Goal: Information Seeking & Learning: Learn about a topic

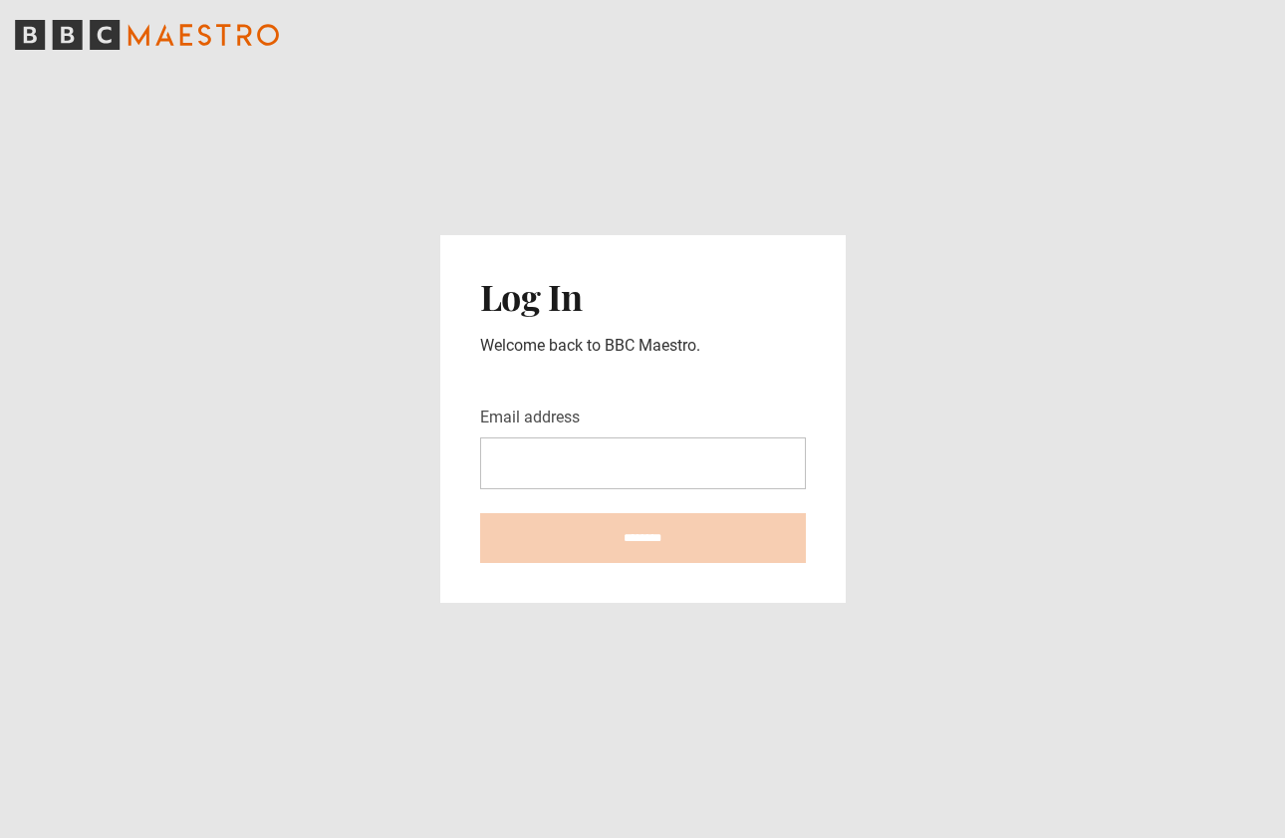
click at [749, 473] on input "Email address" at bounding box center [643, 463] width 326 height 52
type input "**********"
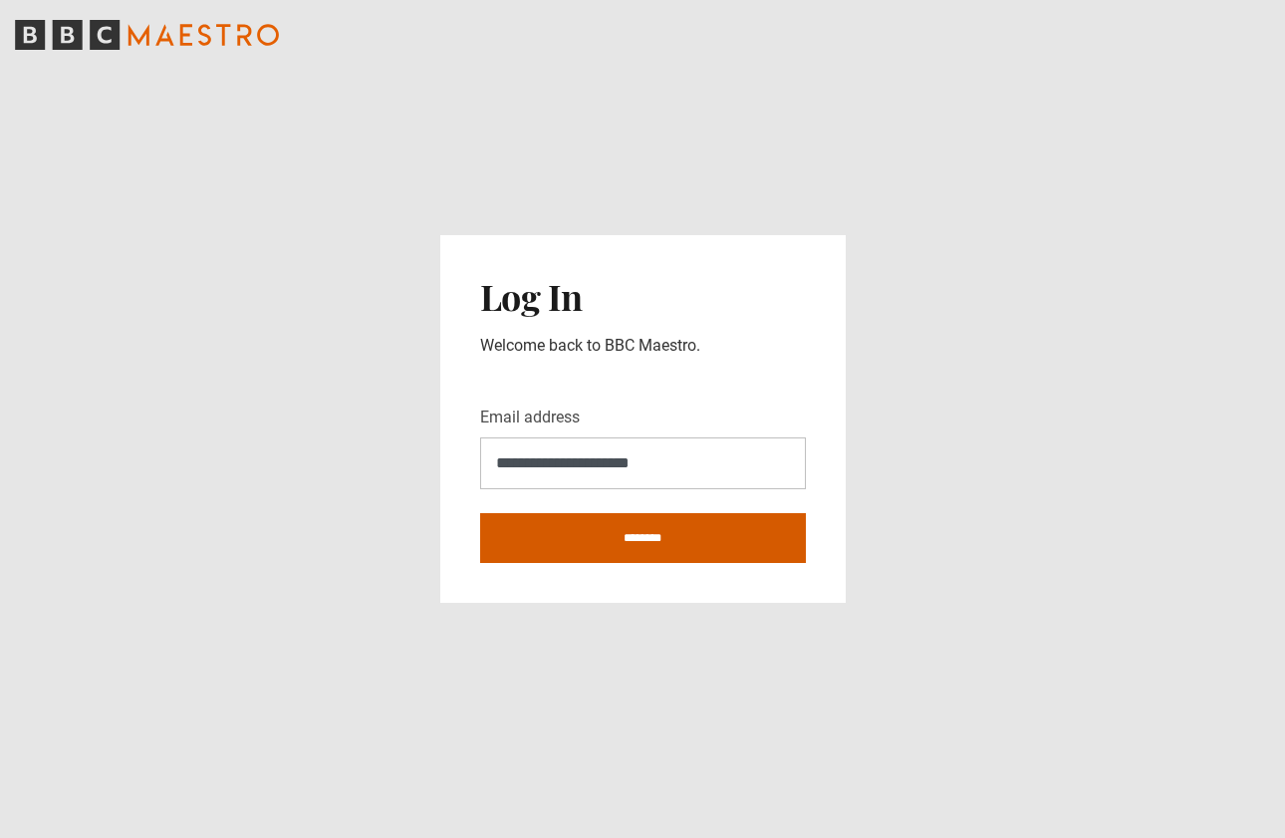
click at [642, 537] on input "********" at bounding box center [643, 538] width 326 height 50
type input "**********"
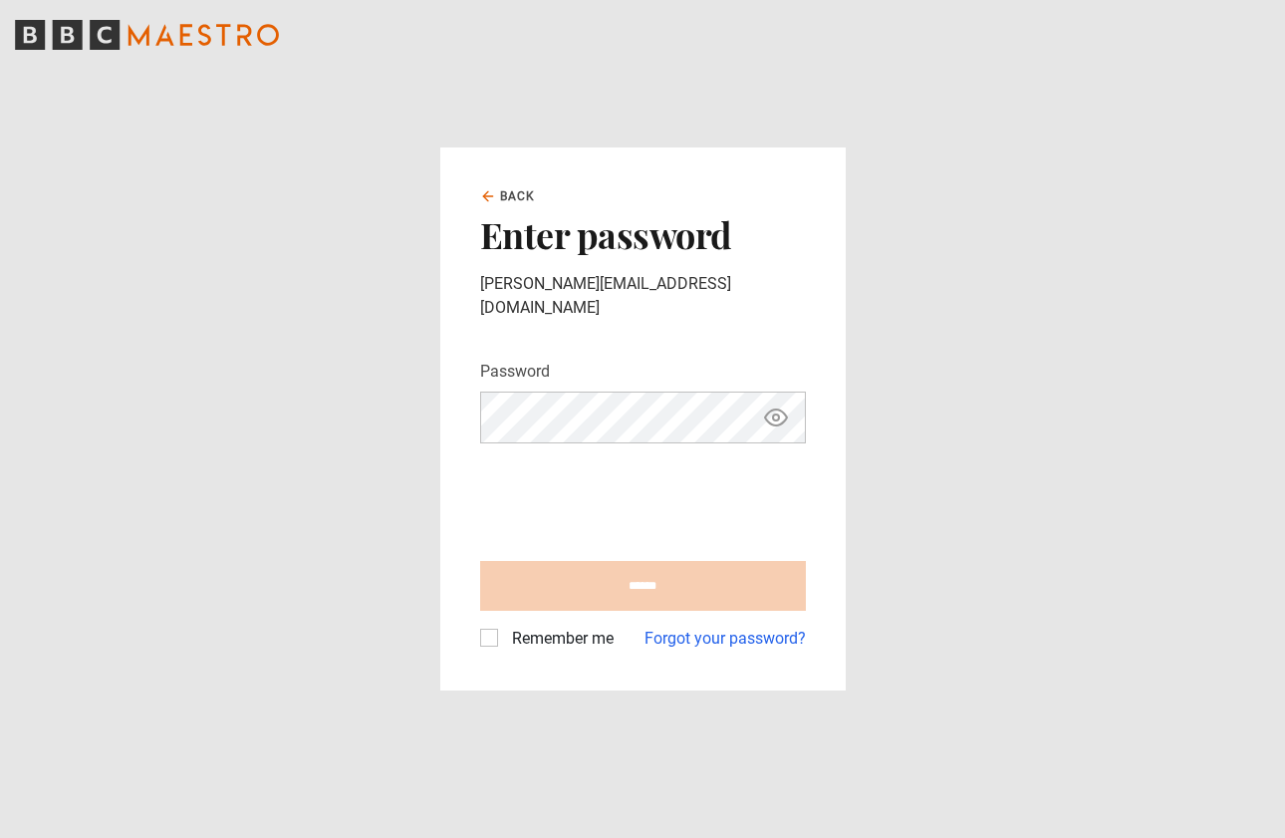
click at [504, 627] on label "Remember me" at bounding box center [559, 639] width 110 height 24
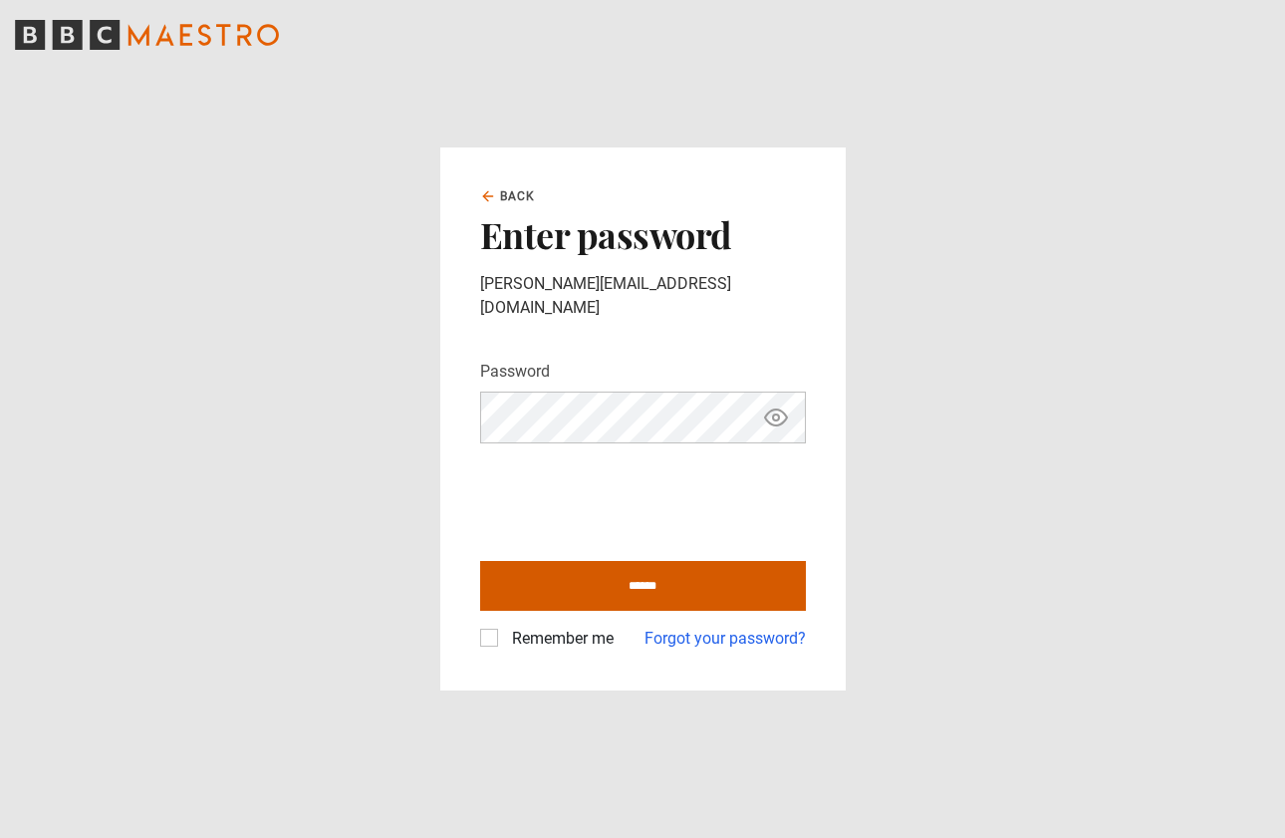
click at [634, 570] on input "******" at bounding box center [643, 586] width 326 height 50
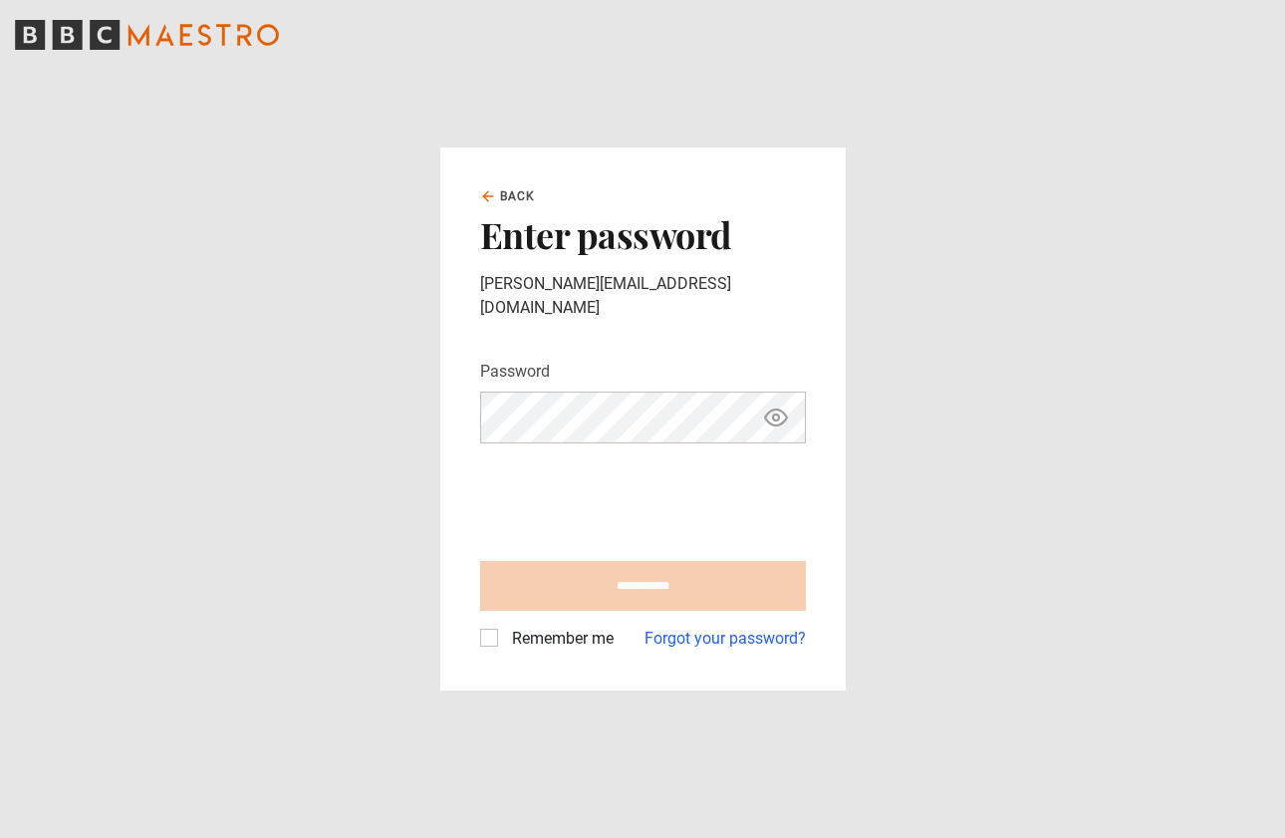
type input "**********"
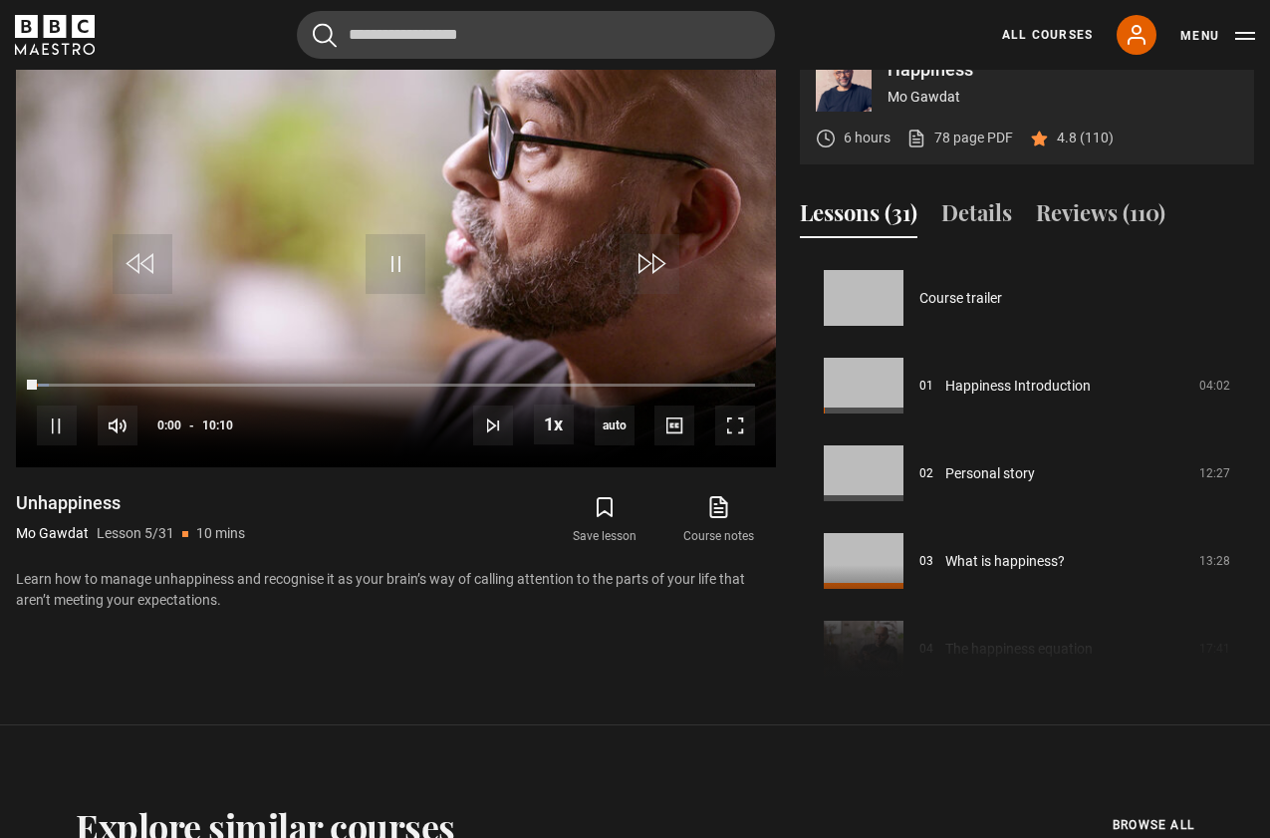
scroll to position [351, 0]
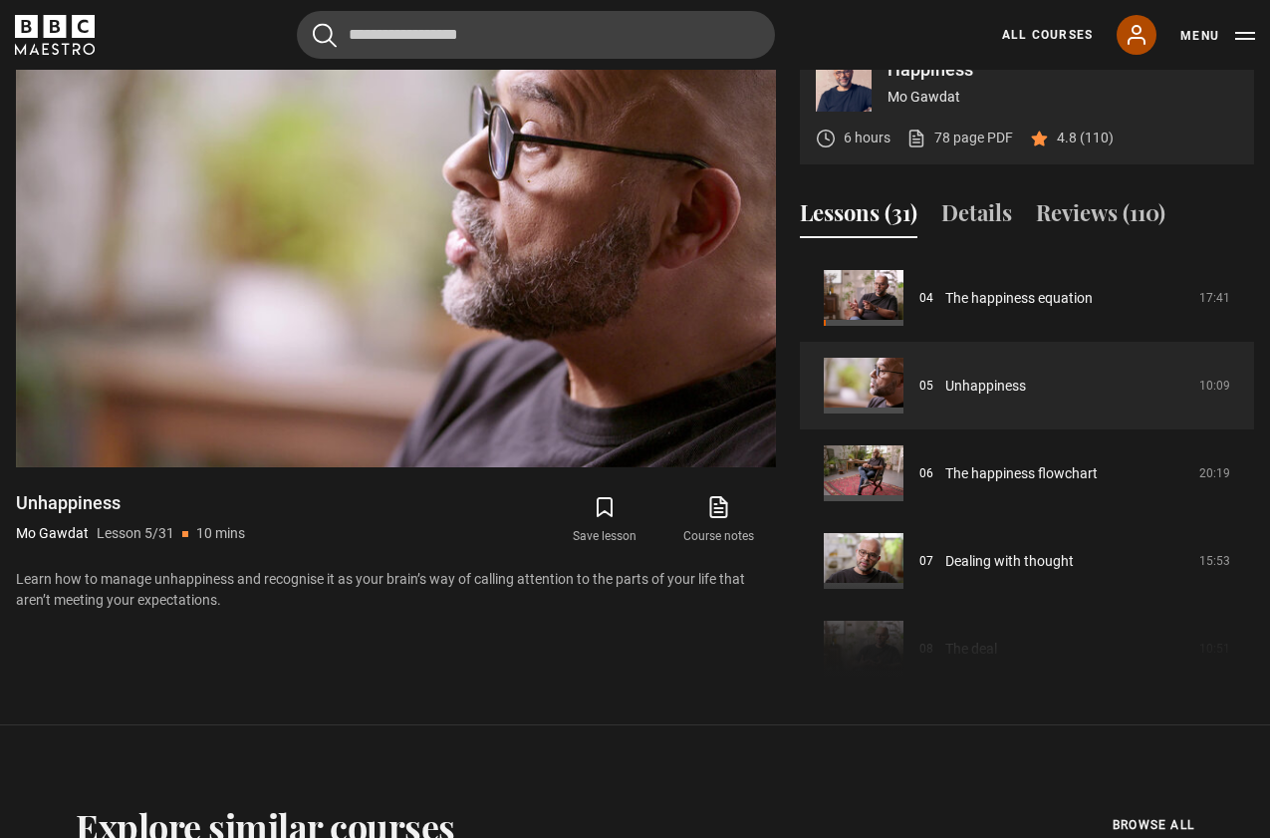
click at [1129, 37] on icon at bounding box center [1137, 35] width 24 height 24
click at [1069, 32] on link "All Courses" at bounding box center [1047, 35] width 91 height 18
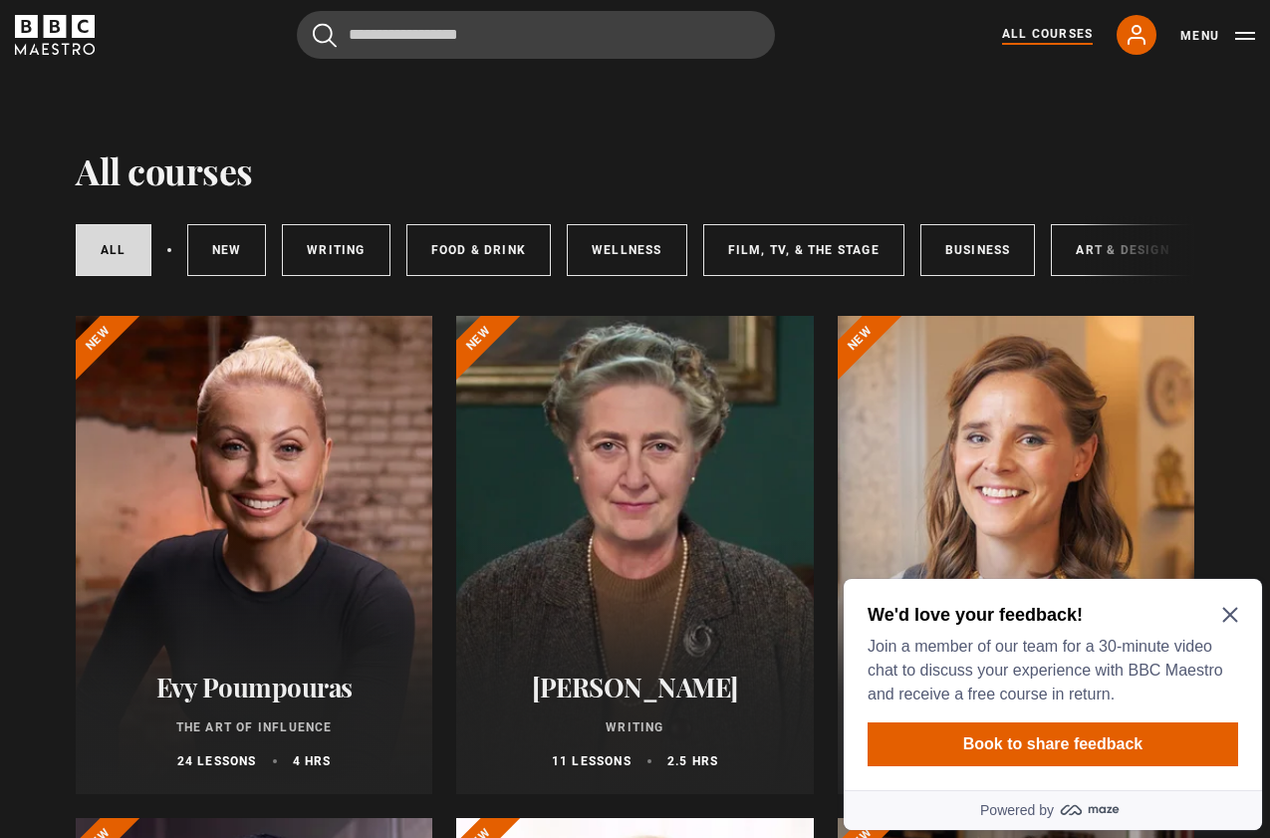
click at [1224, 613] on icon "Close Maze Prompt" at bounding box center [1230, 615] width 16 height 16
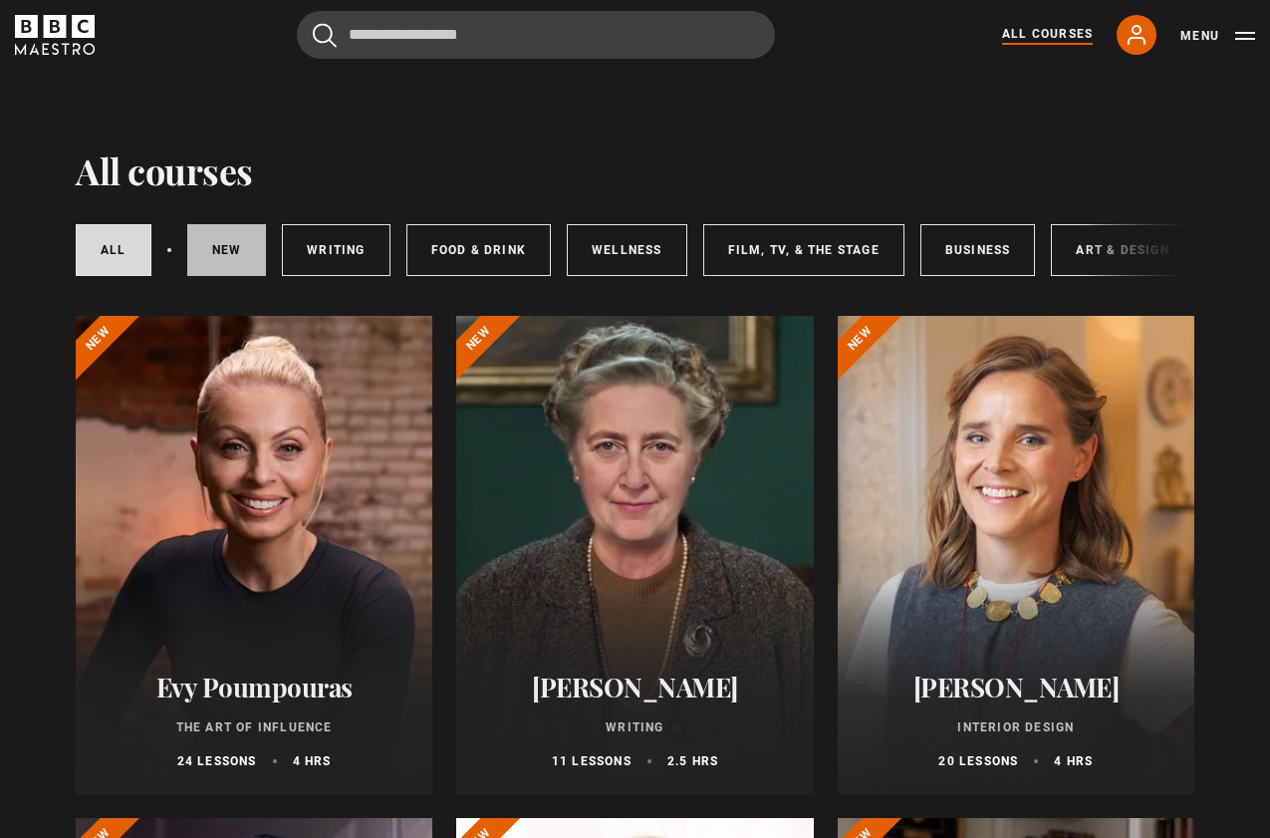
click at [222, 251] on link "New courses" at bounding box center [227, 250] width 80 height 52
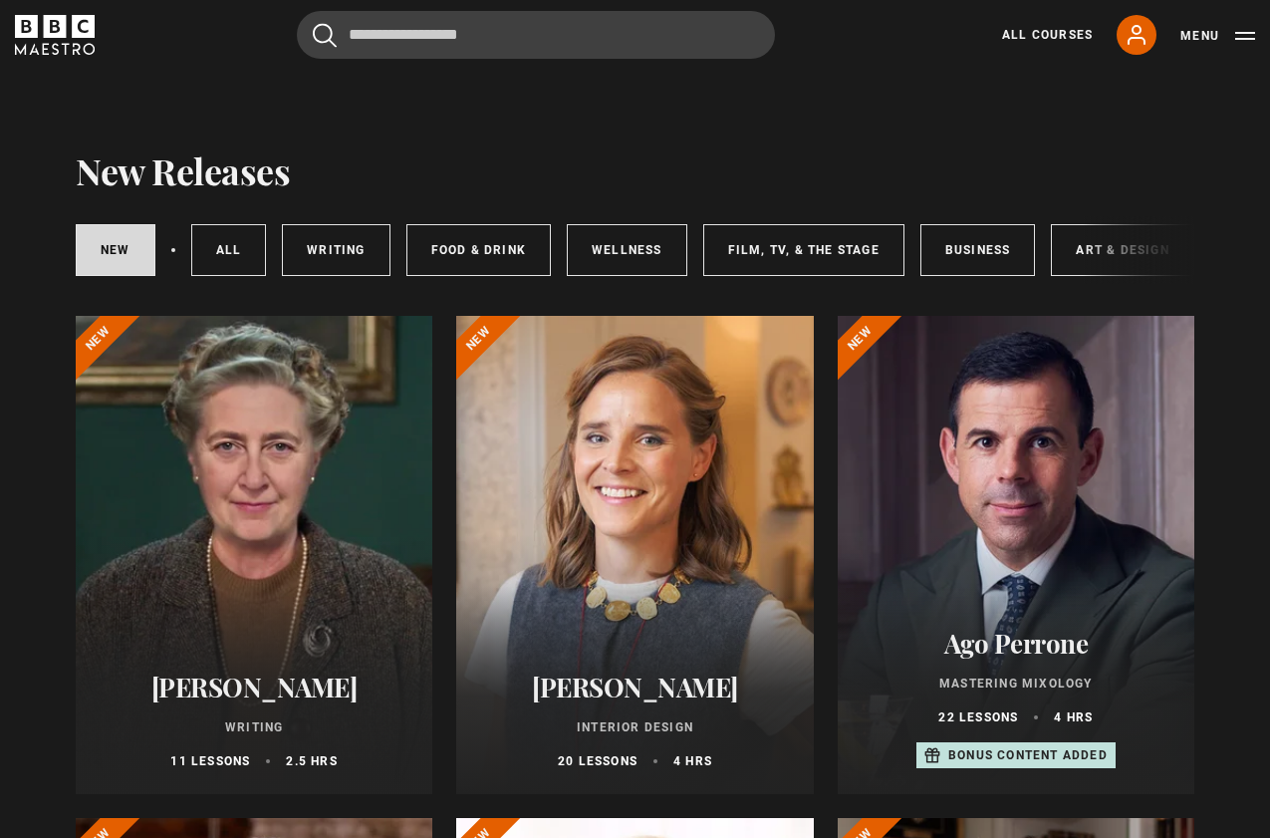
click at [995, 583] on div at bounding box center [1016, 555] width 357 height 478
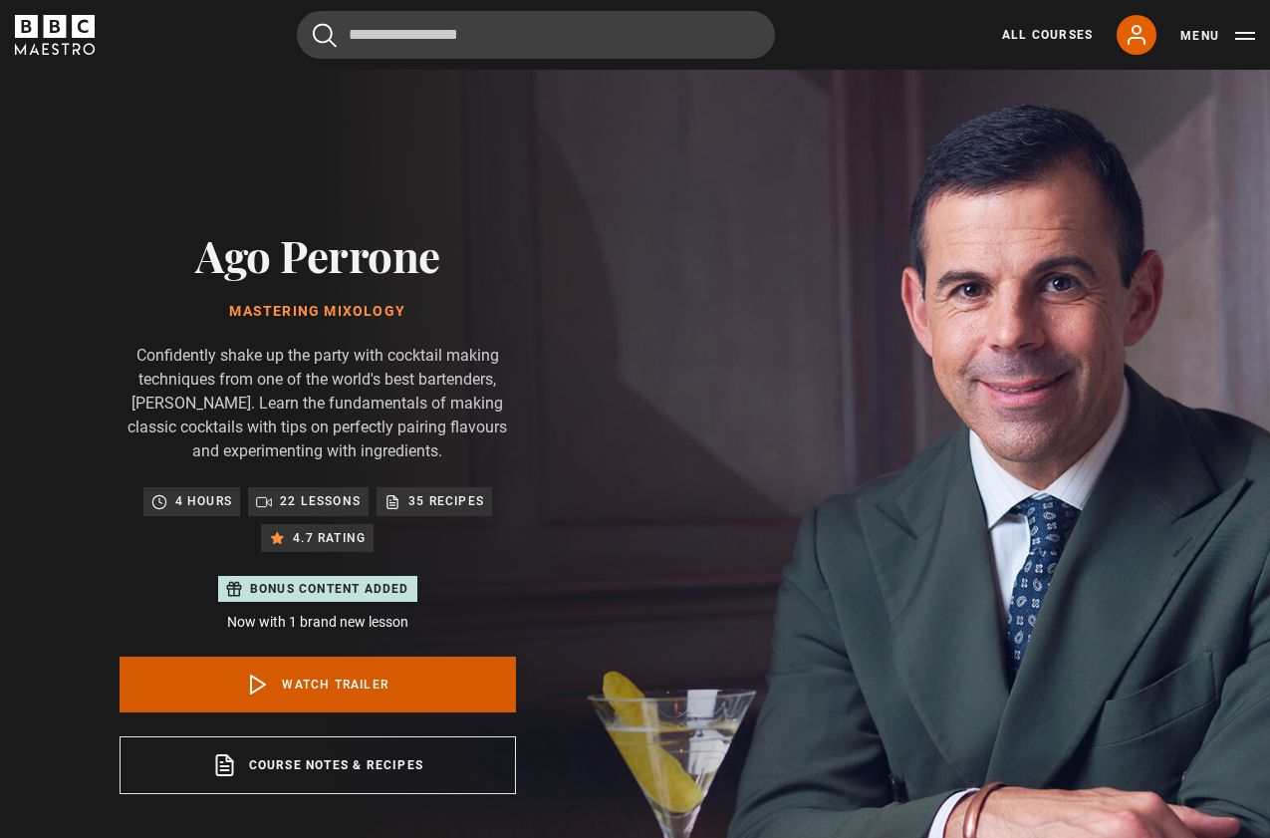
click at [346, 680] on link "Watch Trailer" at bounding box center [318, 685] width 396 height 56
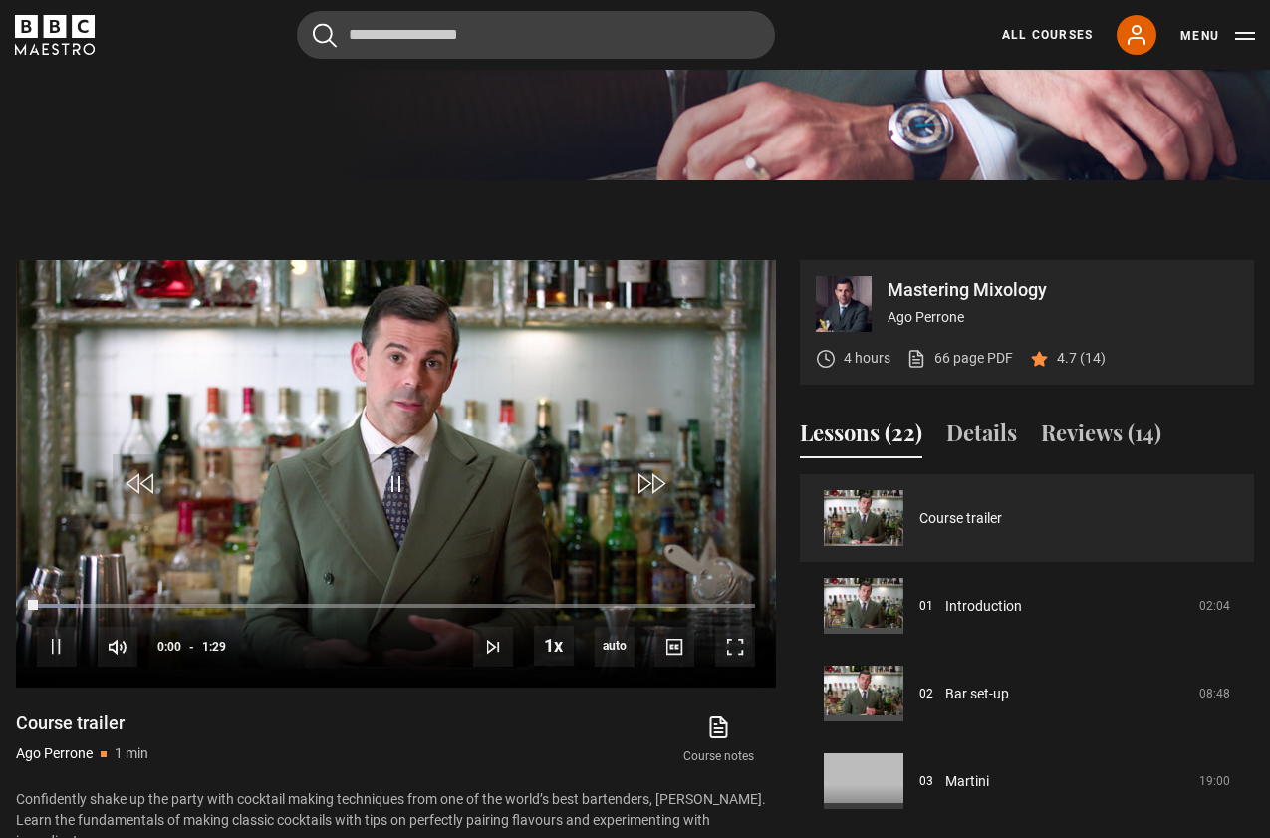
scroll to position [953, 0]
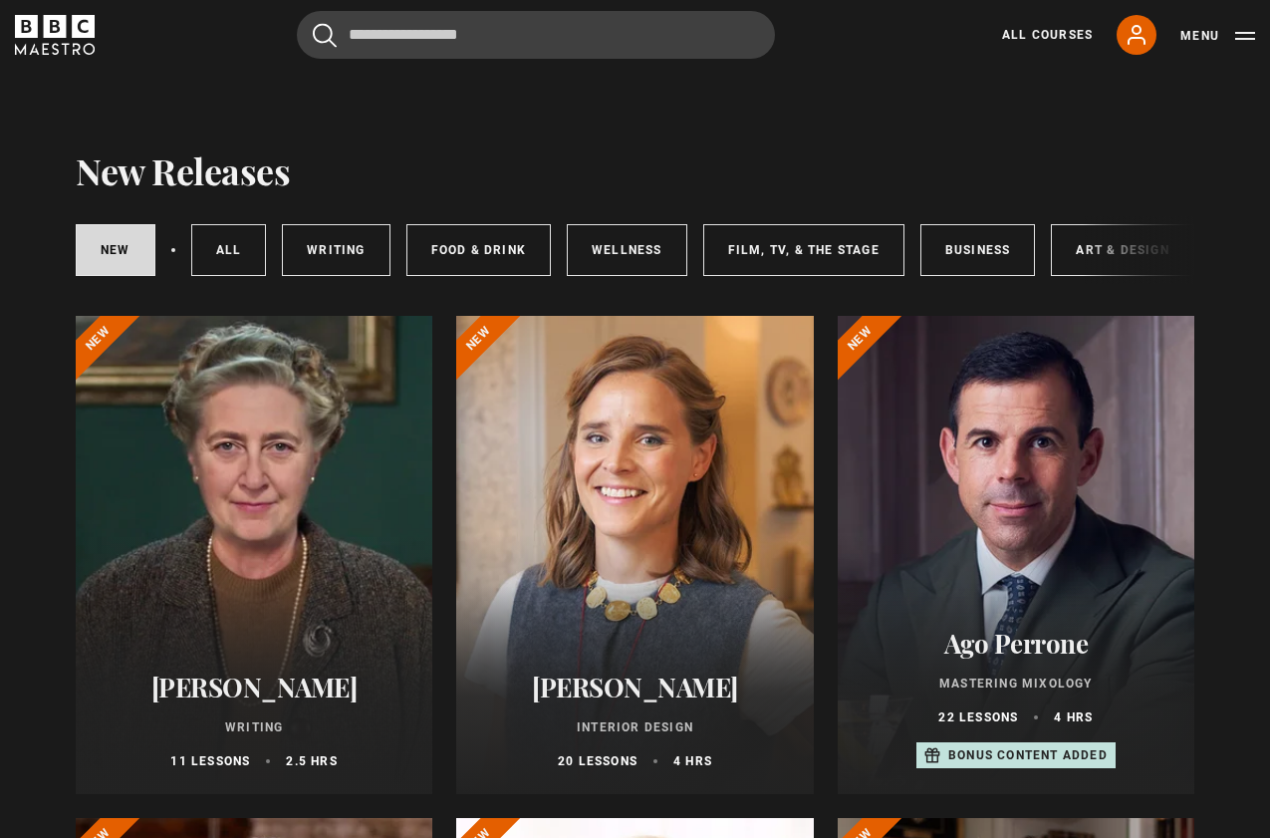
click at [630, 525] on div at bounding box center [634, 555] width 357 height 478
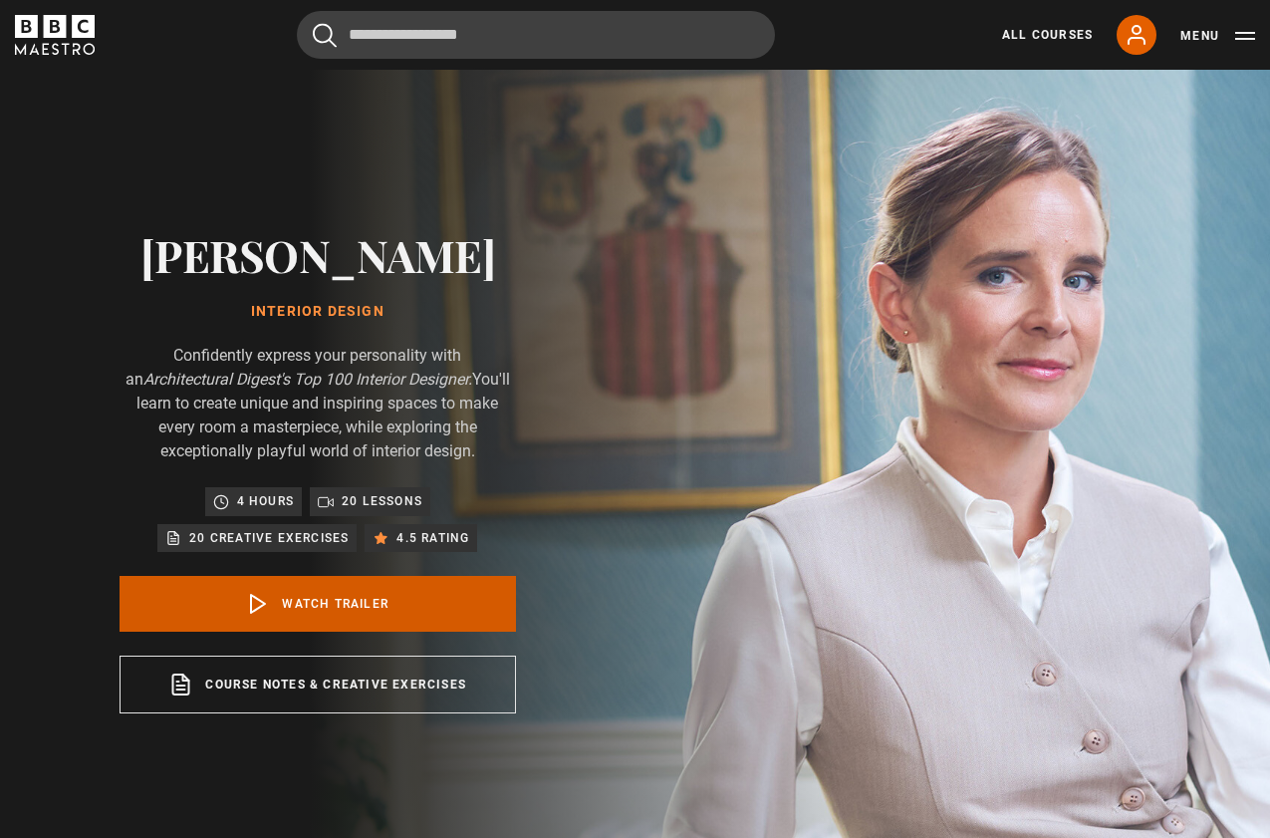
click at [362, 597] on link "Watch Trailer" at bounding box center [318, 604] width 396 height 56
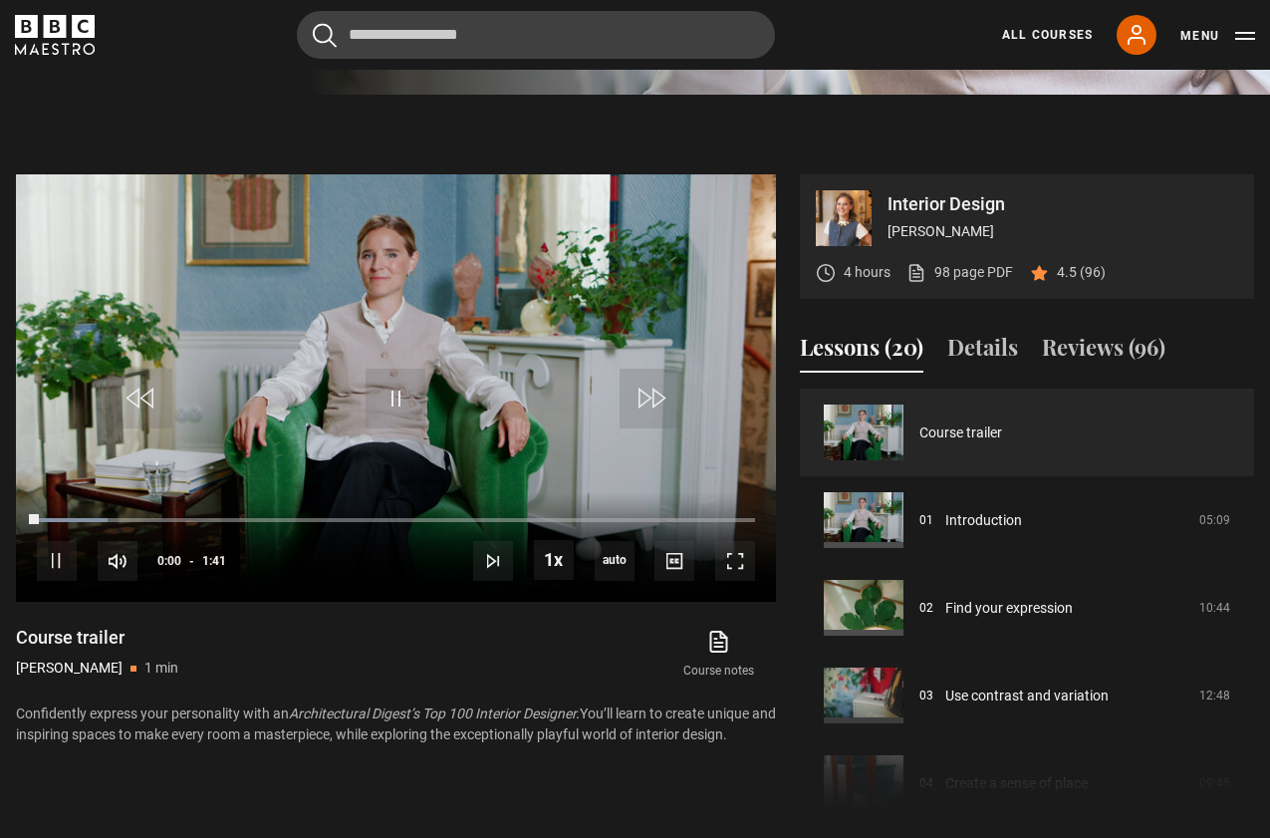
scroll to position [873, 0]
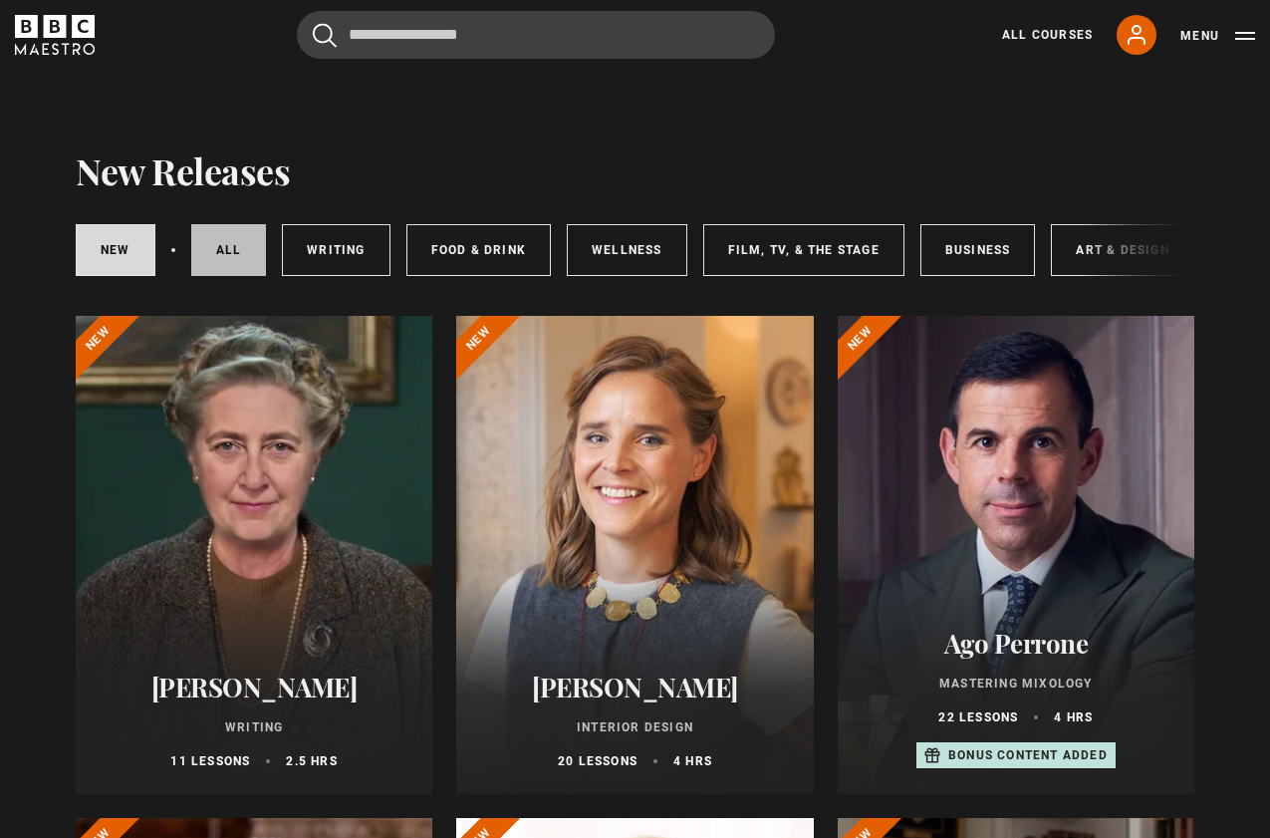
click at [238, 246] on link "All courses" at bounding box center [229, 250] width 76 height 52
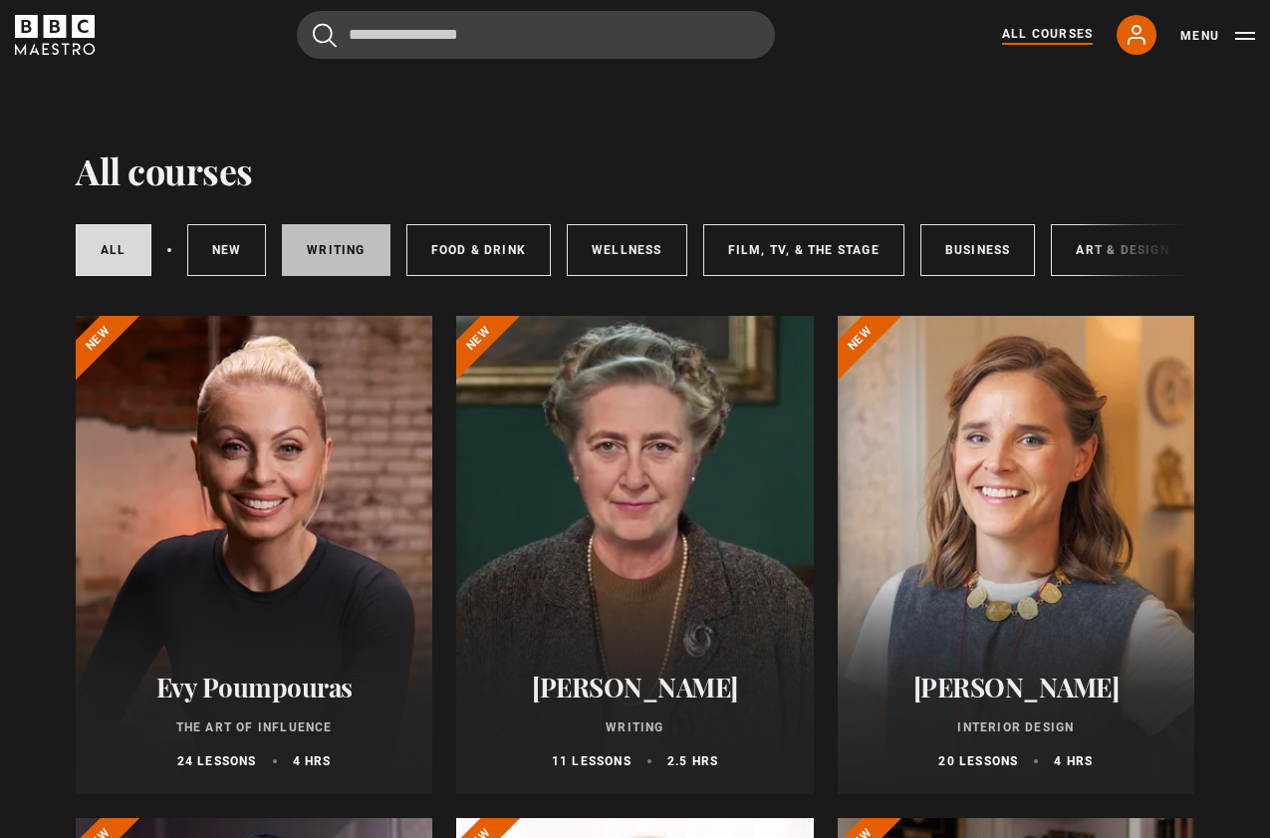
click at [332, 246] on link "Writing" at bounding box center [336, 250] width 108 height 52
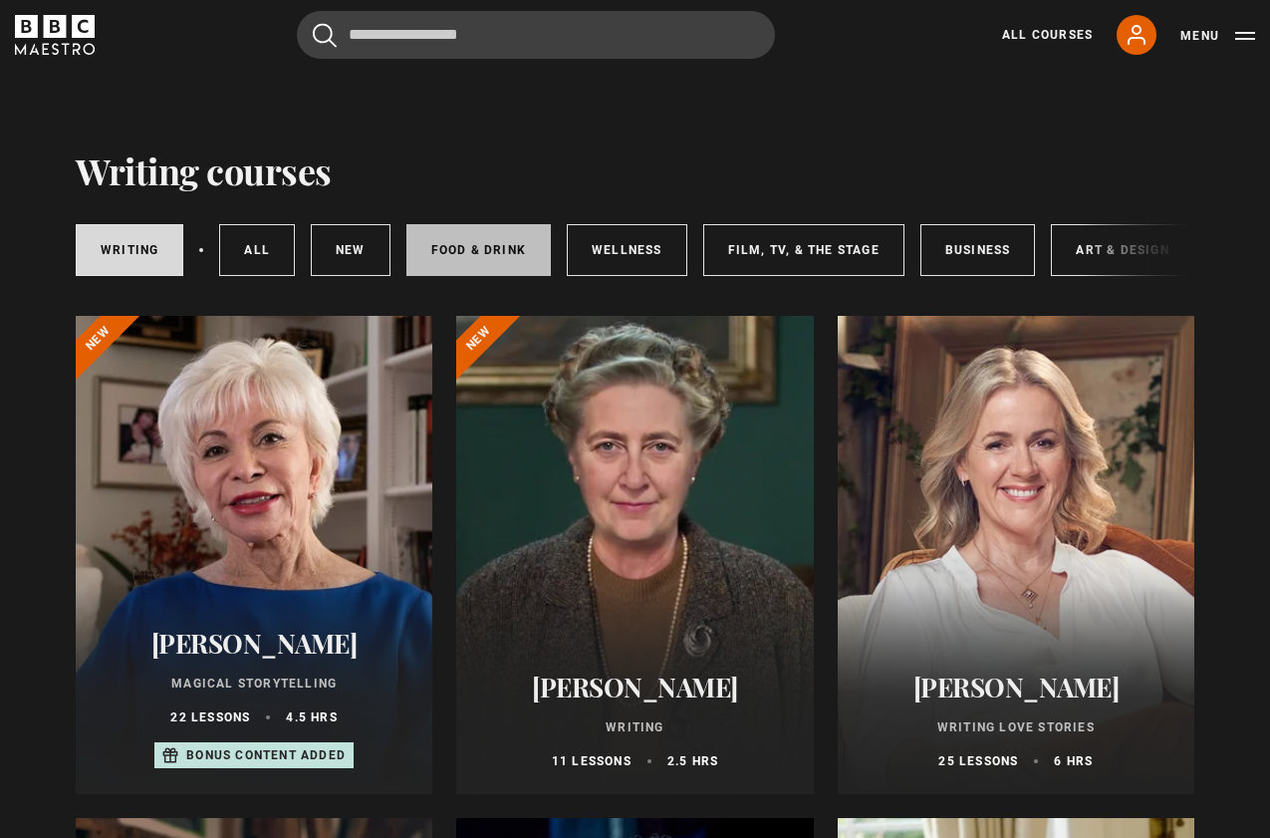
click at [469, 248] on link "Food & Drink" at bounding box center [478, 250] width 144 height 52
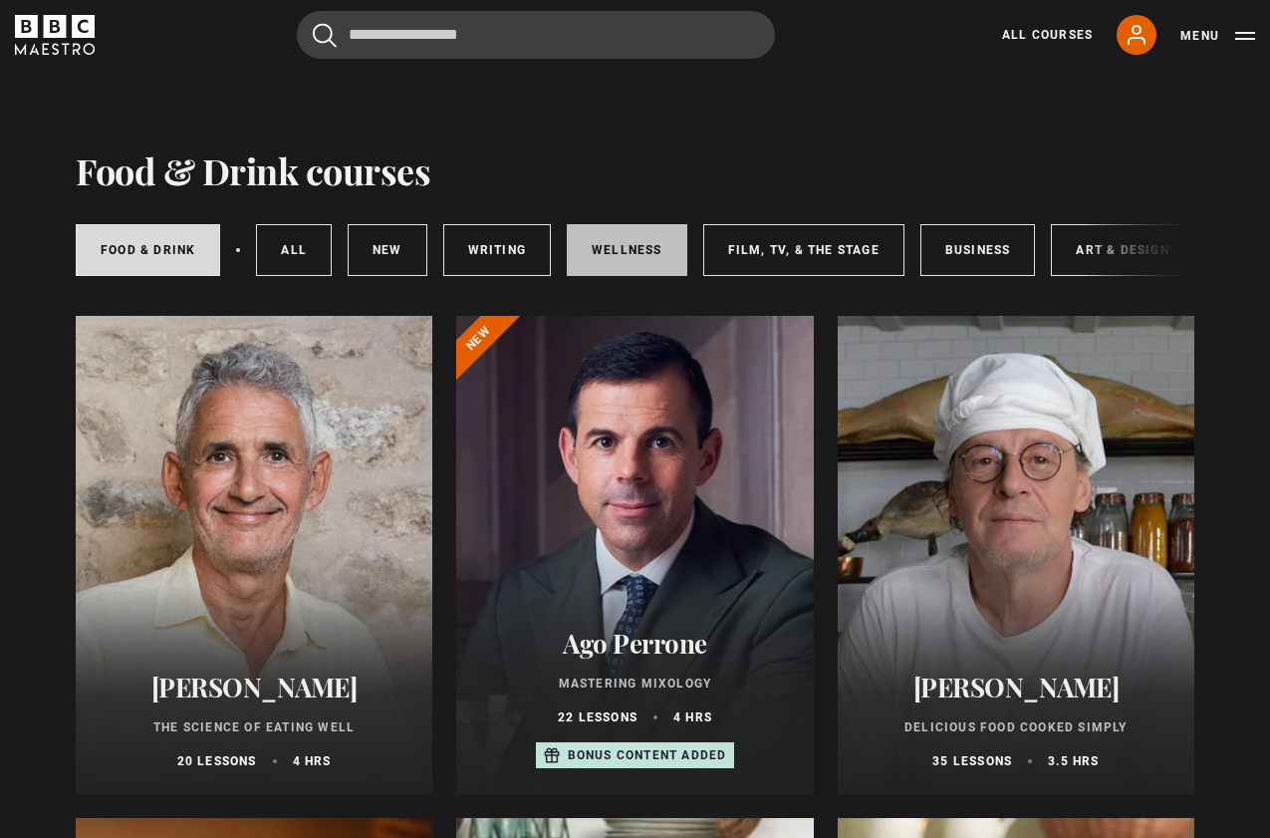
click at [614, 244] on link "Wellness" at bounding box center [627, 250] width 121 height 52
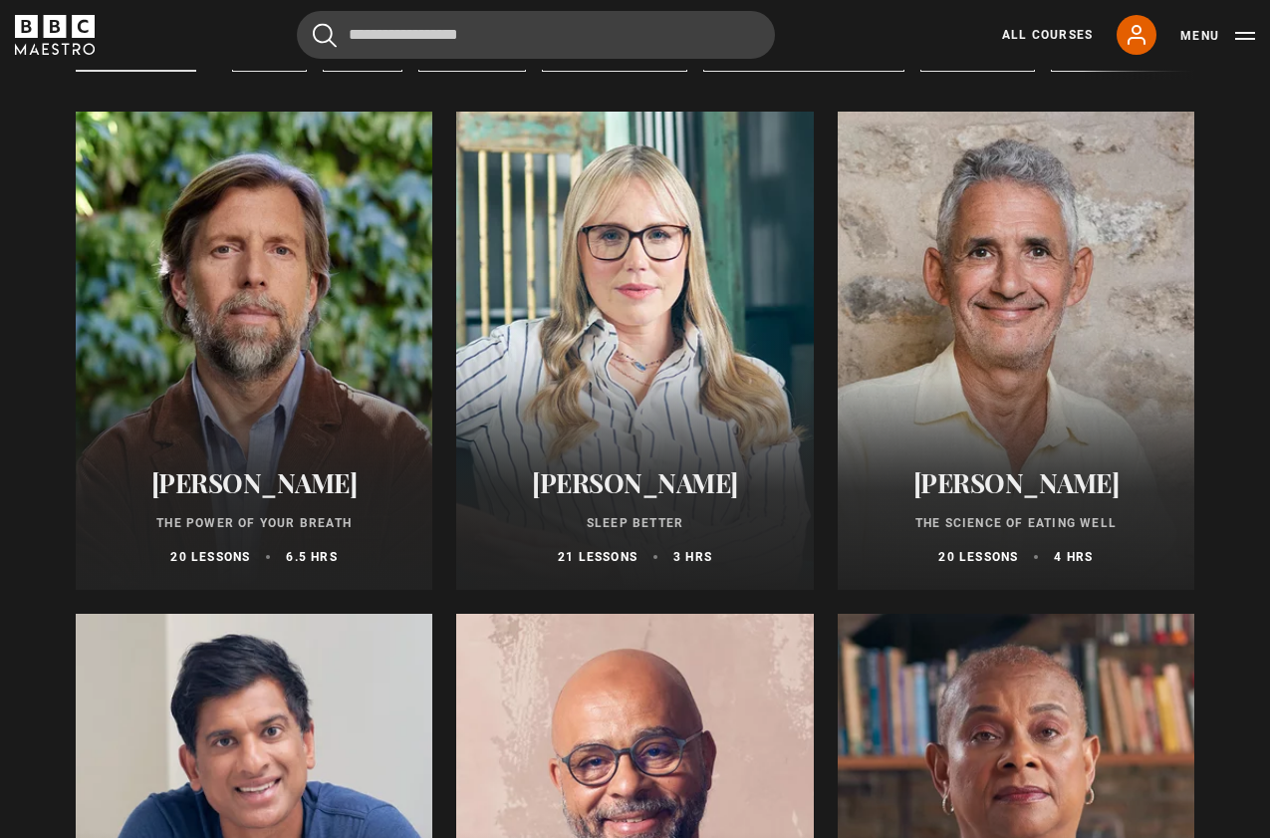
scroll to position [204, 0]
click at [625, 351] on div at bounding box center [634, 351] width 357 height 478
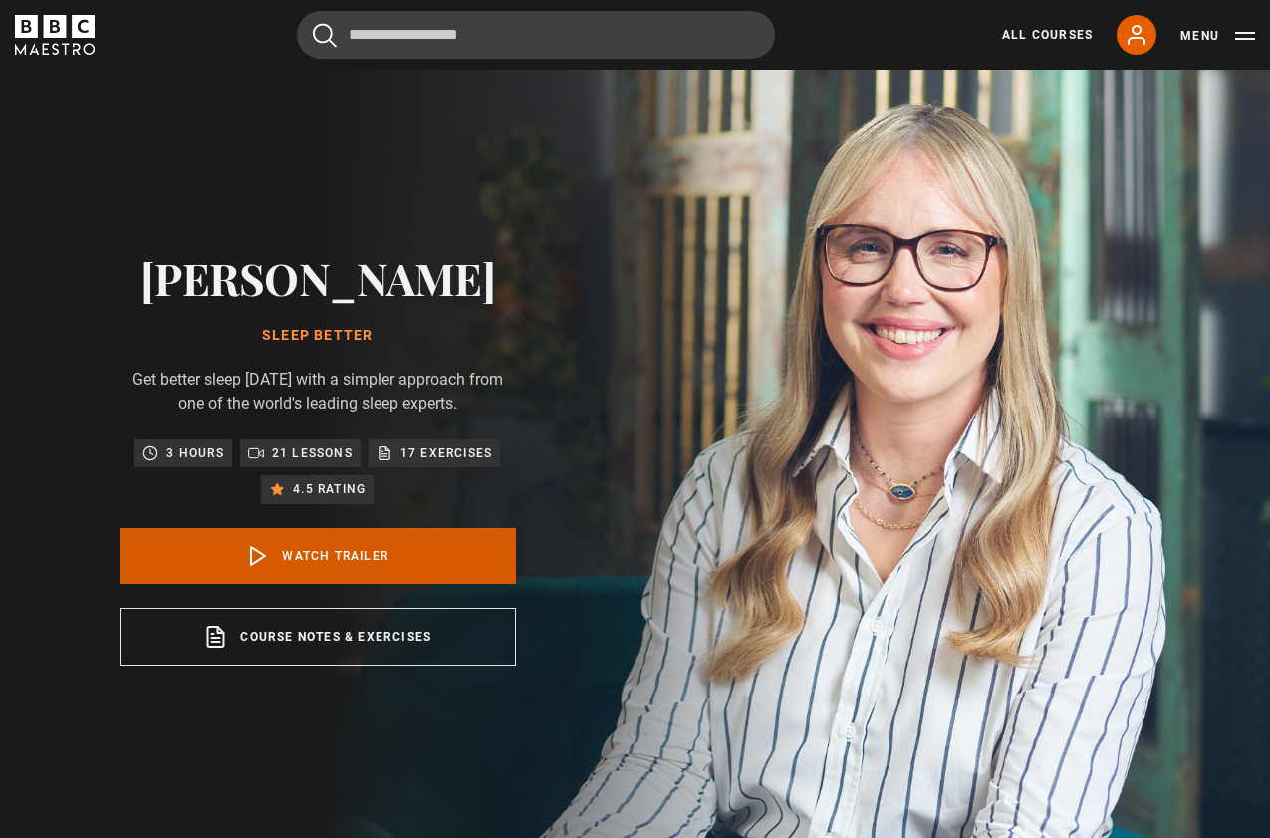
click at [336, 576] on link "Watch Trailer" at bounding box center [318, 556] width 396 height 56
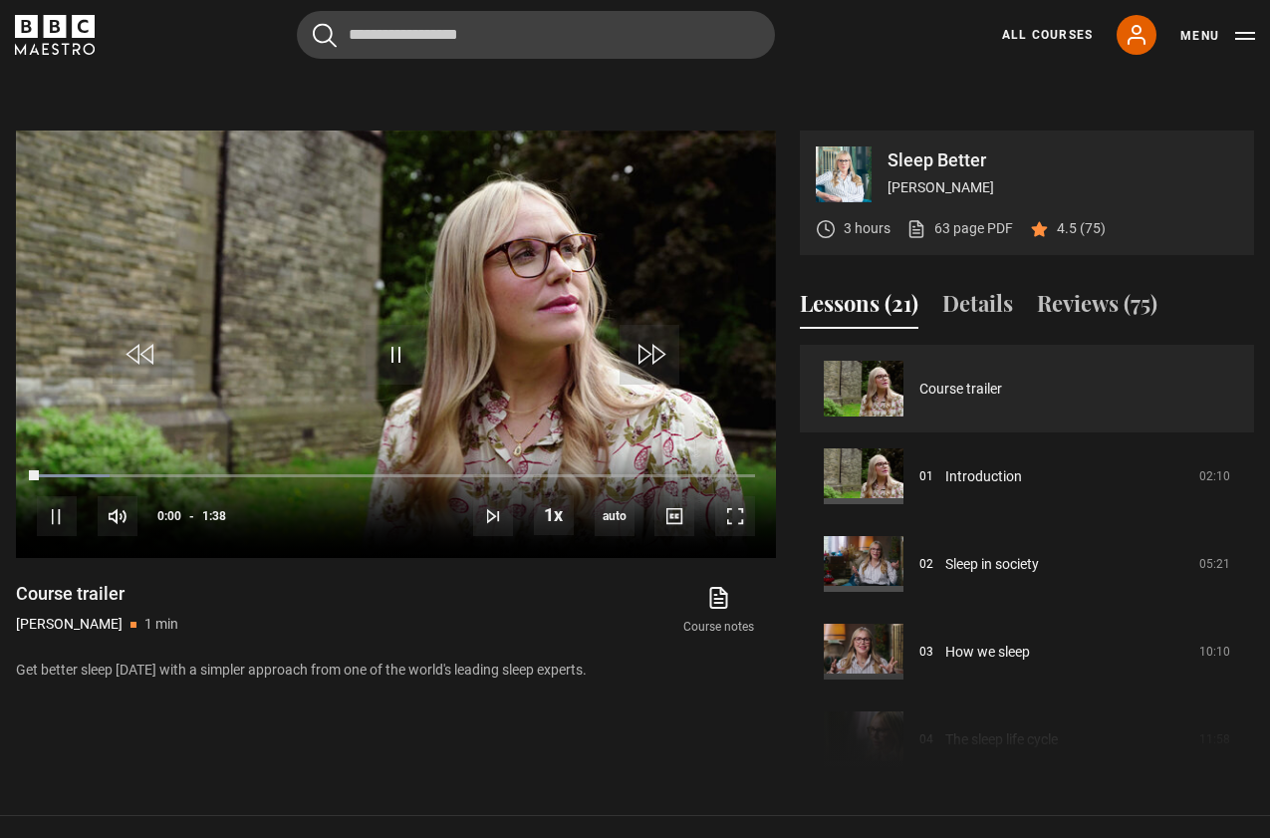
scroll to position [853, 0]
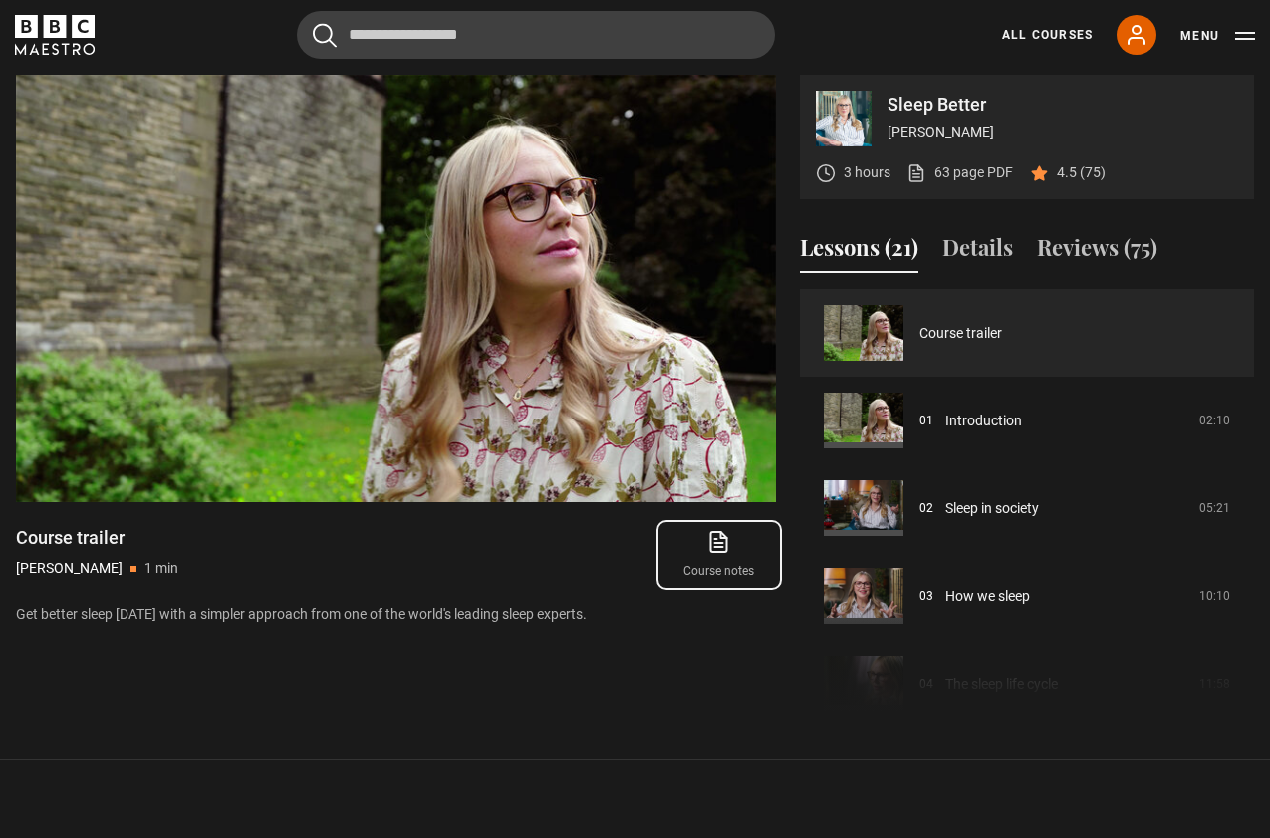
click at [716, 549] on icon at bounding box center [718, 542] width 25 height 24
